Goal: Task Accomplishment & Management: Manage account settings

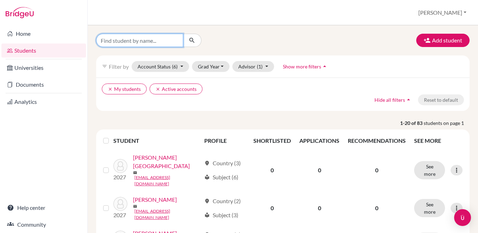
click at [159, 38] on input "Find student by name..." at bounding box center [139, 40] width 87 height 13
type input "andre"
click at [191, 39] on icon "submit" at bounding box center [192, 40] width 7 height 7
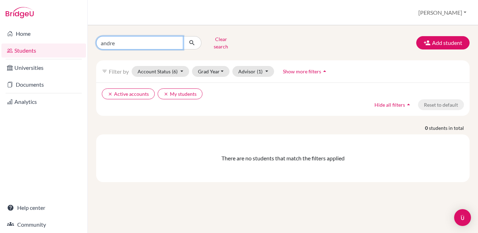
drag, startPoint x: 122, startPoint y: 42, endPoint x: 95, endPoint y: 42, distance: 27.0
click at [95, 42] on div "andre Clear search" at bounding box center [155, 43] width 128 height 18
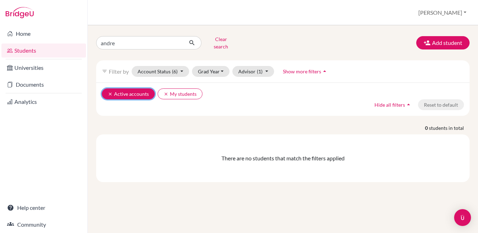
click at [111, 92] on icon "clear" at bounding box center [110, 94] width 5 height 5
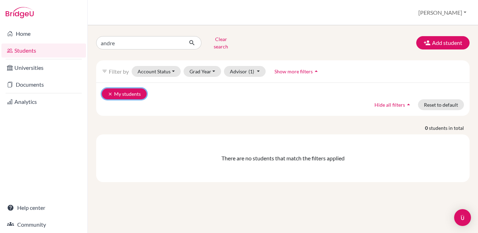
click at [106, 90] on button "clear My students" at bounding box center [124, 93] width 45 height 11
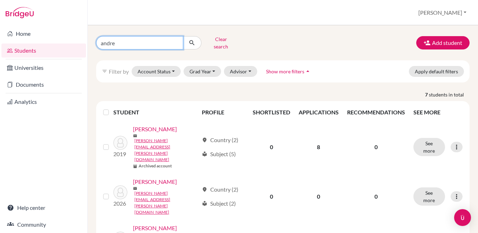
click at [131, 41] on input "andre" at bounding box center [139, 42] width 87 height 13
click button "submit" at bounding box center [192, 42] width 19 height 13
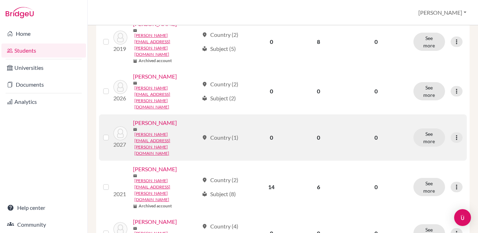
scroll to position [119, 0]
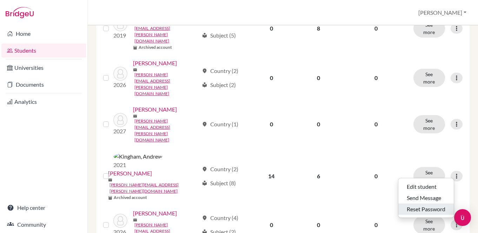
click at [432, 204] on button "Reset Password" at bounding box center [426, 209] width 55 height 11
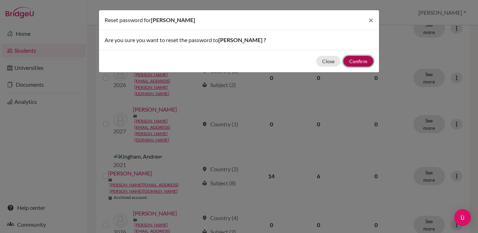
click at [354, 60] on button "Confirm" at bounding box center [358, 61] width 30 height 11
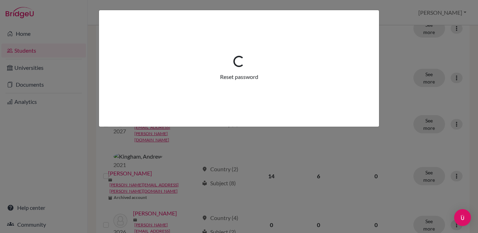
scroll to position [144, 0]
